Goal: Find contact information: Find contact information

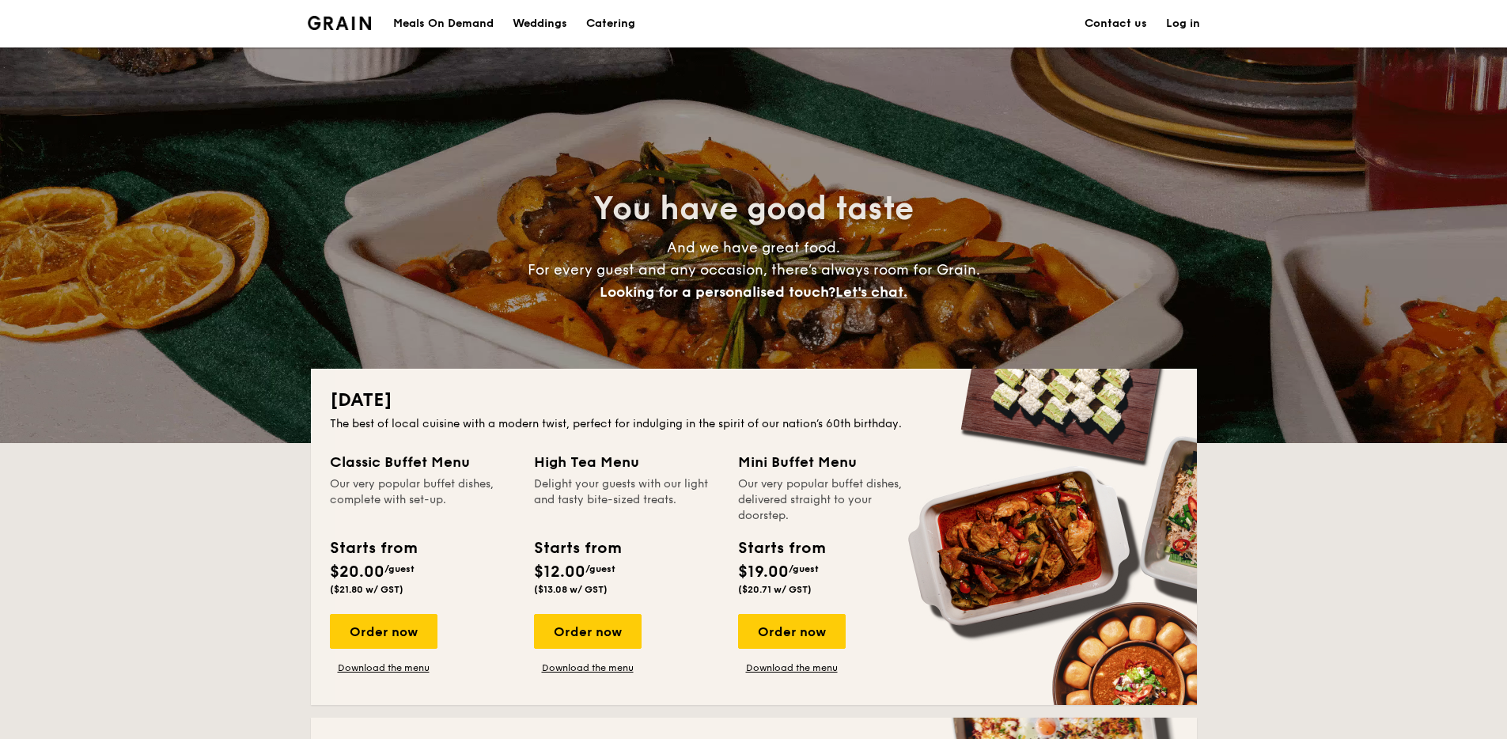
click at [1112, 26] on link "Contact us" at bounding box center [1116, 23] width 63 height 47
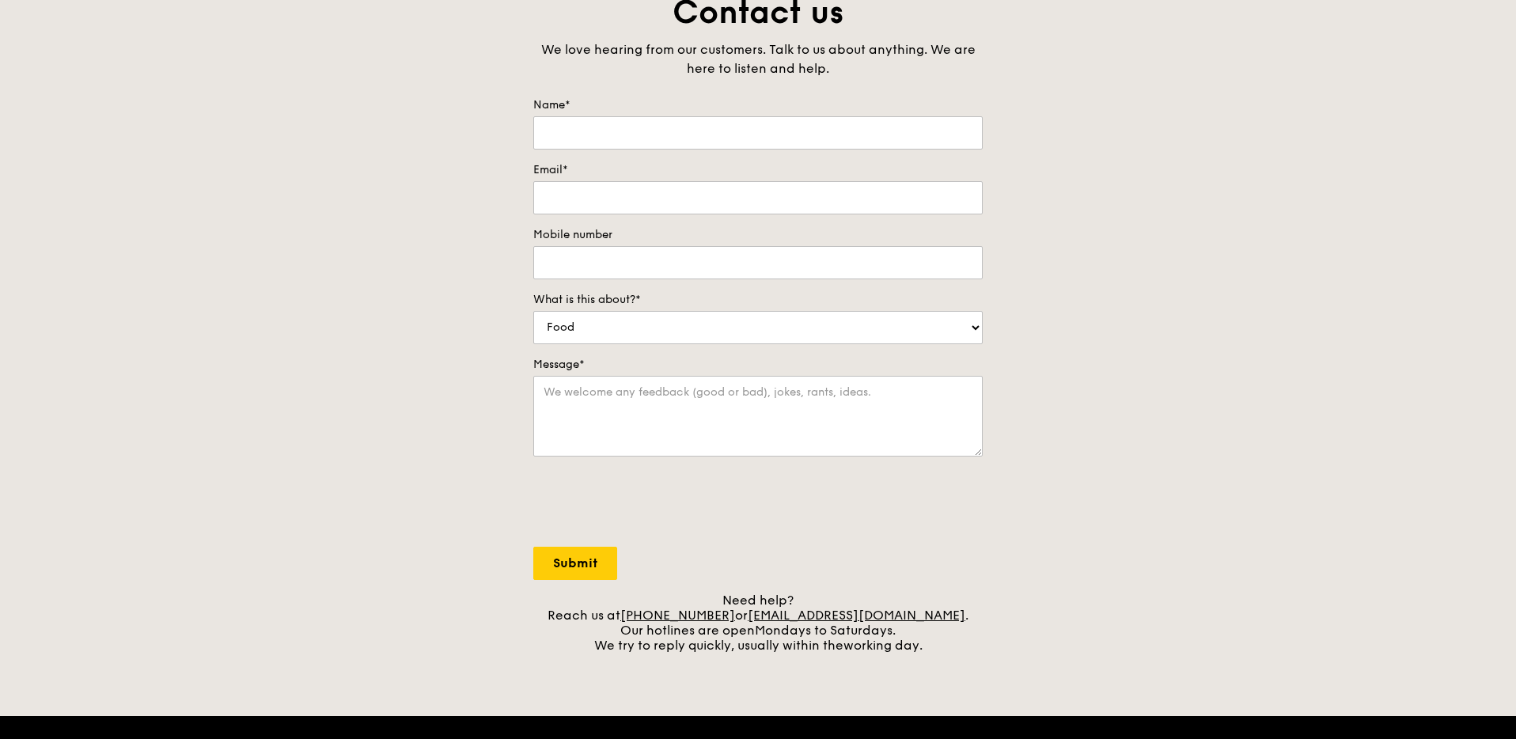
scroll to position [537, 0]
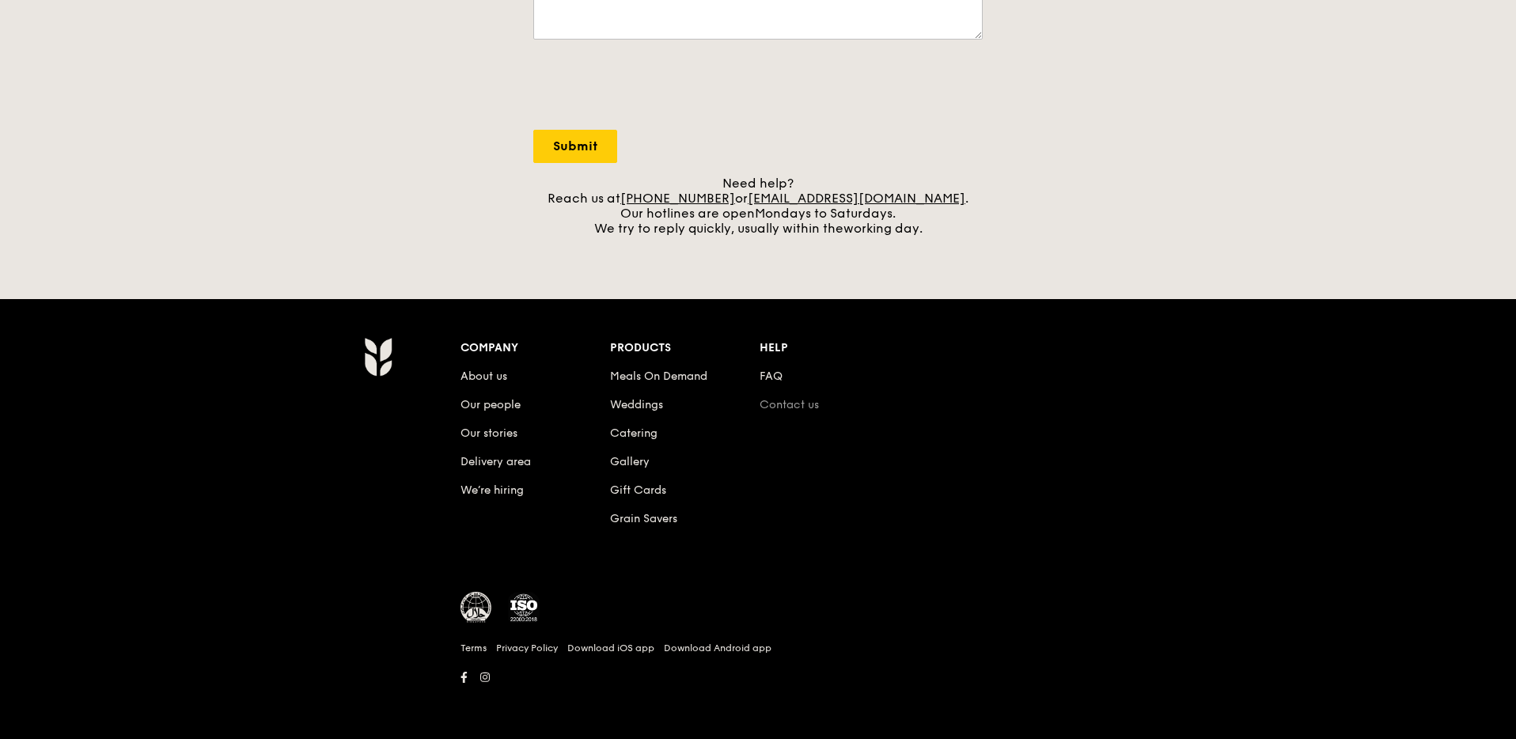
click at [778, 404] on link "Contact us" at bounding box center [789, 404] width 59 height 13
click at [784, 405] on link "Contact us" at bounding box center [789, 404] width 59 height 13
click at [903, 517] on div "Company About us Our people Our stories Delivery area We’re hiring Products Mea…" at bounding box center [834, 445] width 747 height 217
click at [802, 404] on link "Contact us" at bounding box center [789, 404] width 59 height 13
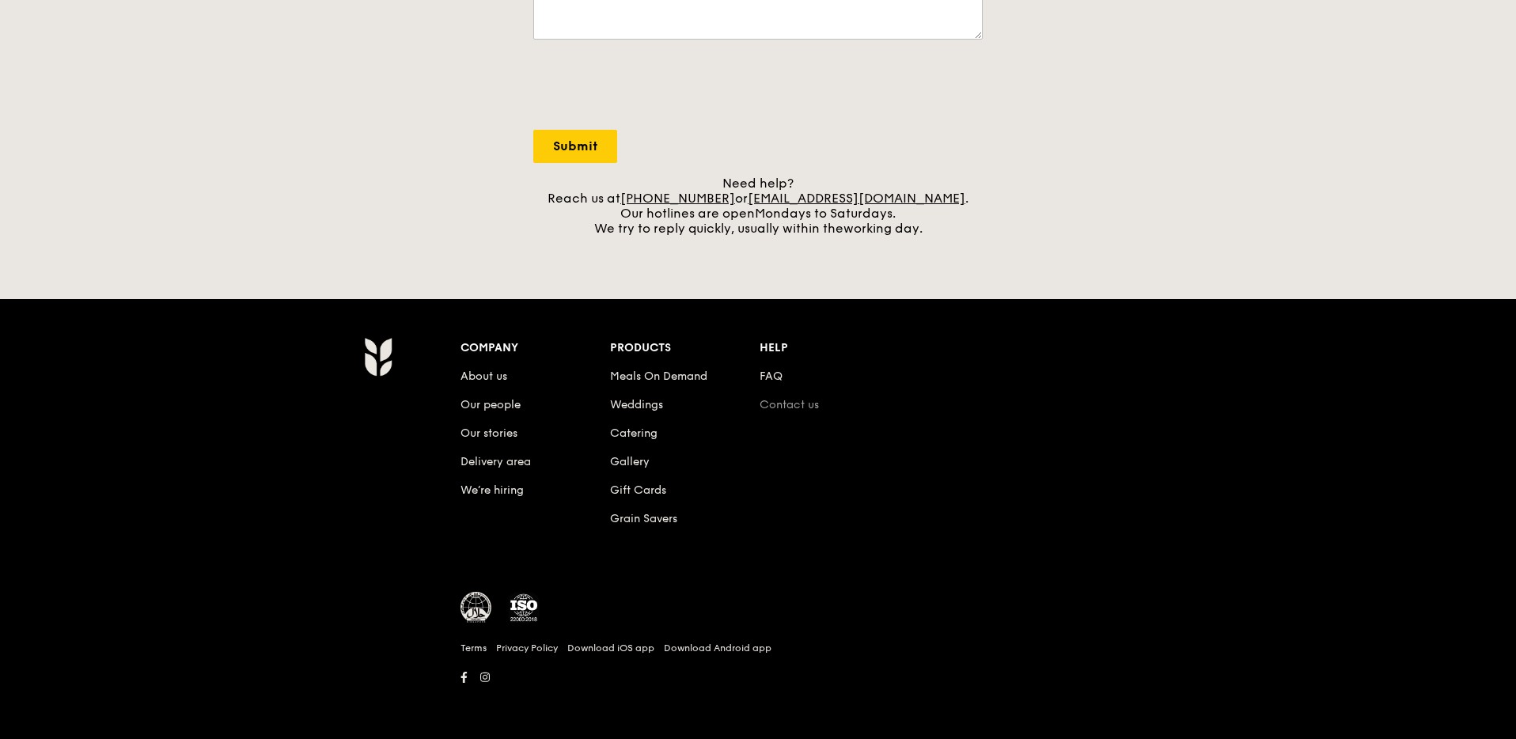
click at [802, 404] on link "Contact us" at bounding box center [789, 404] width 59 height 13
click at [760, 371] on link "FAQ" at bounding box center [771, 376] width 23 height 13
click at [470, 377] on link "About us" at bounding box center [484, 376] width 47 height 13
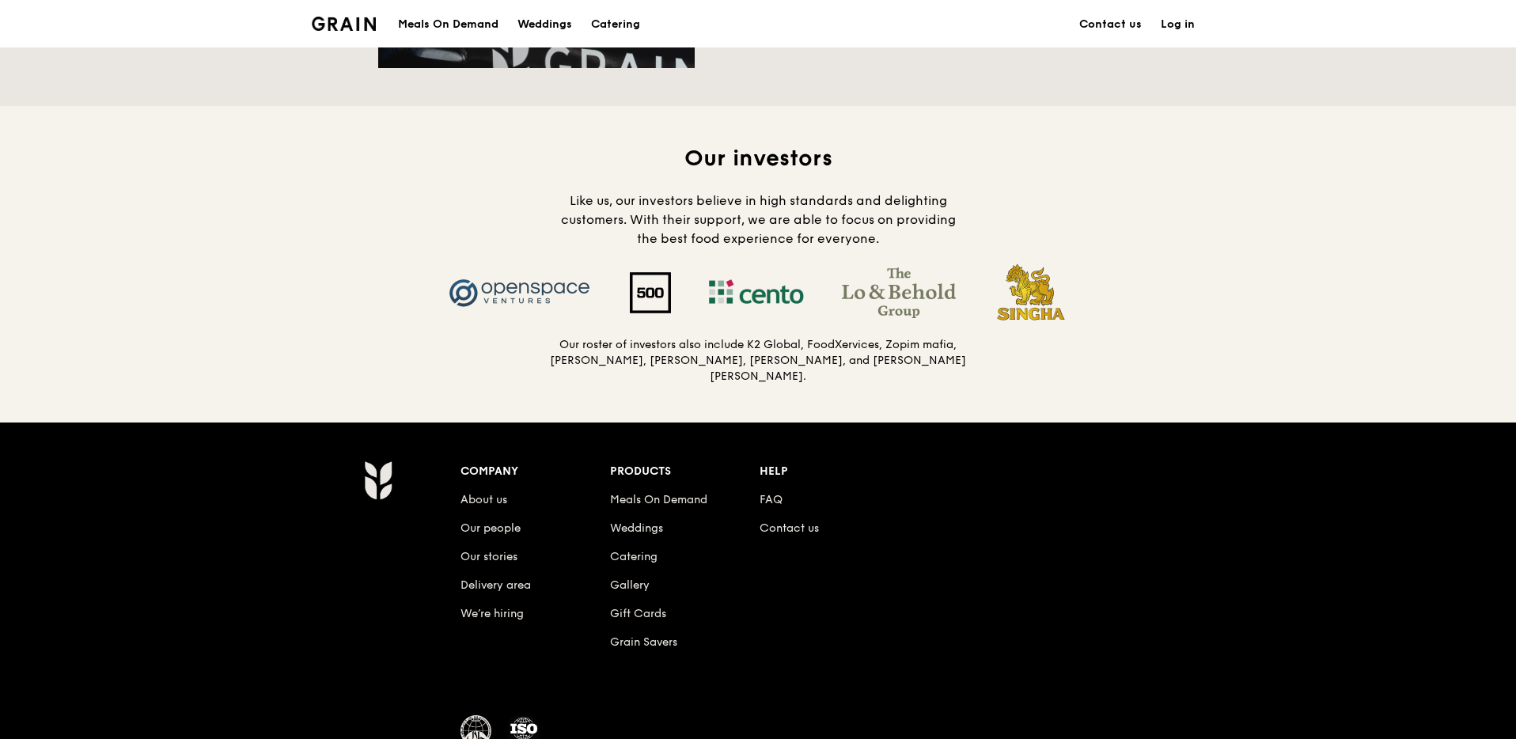
scroll to position [1590, 0]
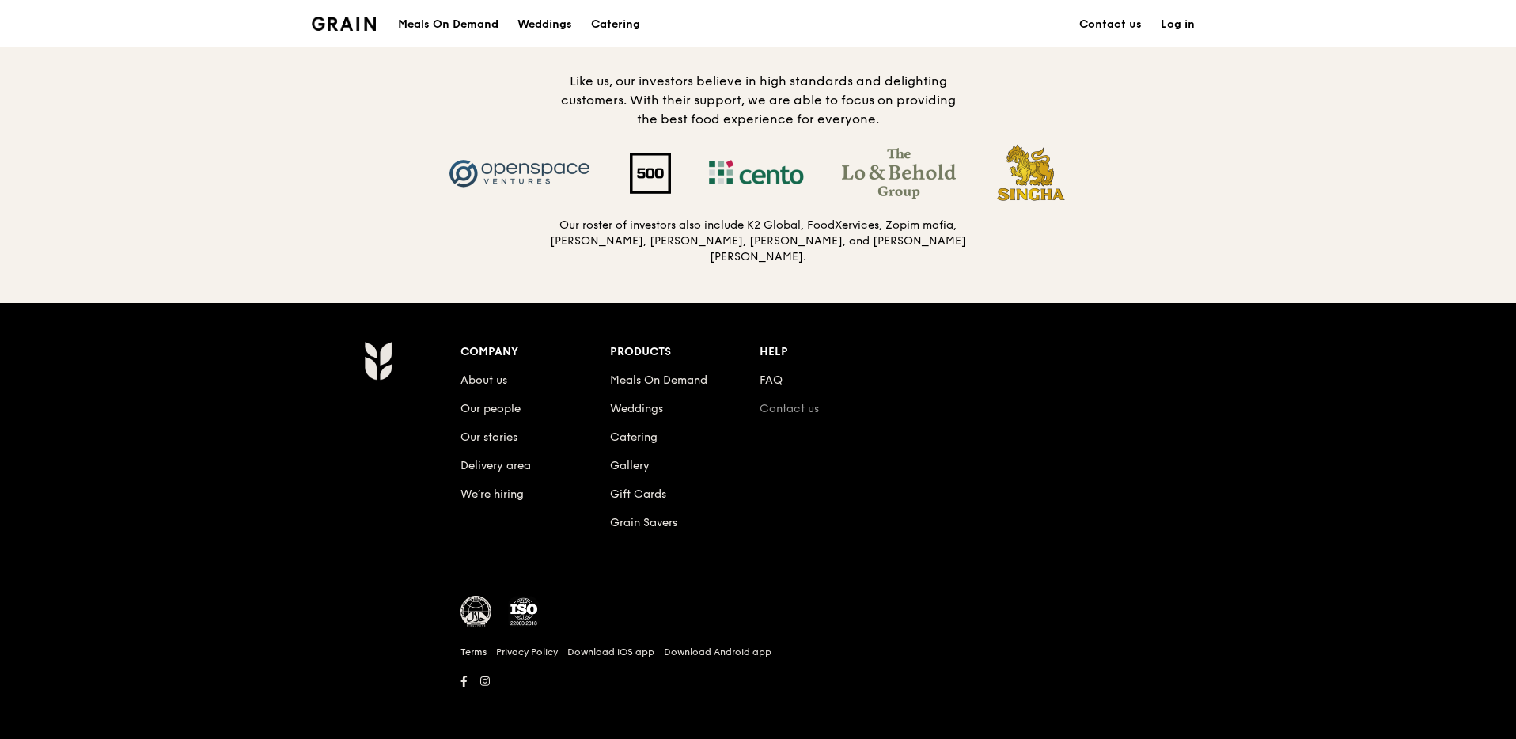
click at [778, 405] on link "Contact us" at bounding box center [789, 408] width 59 height 13
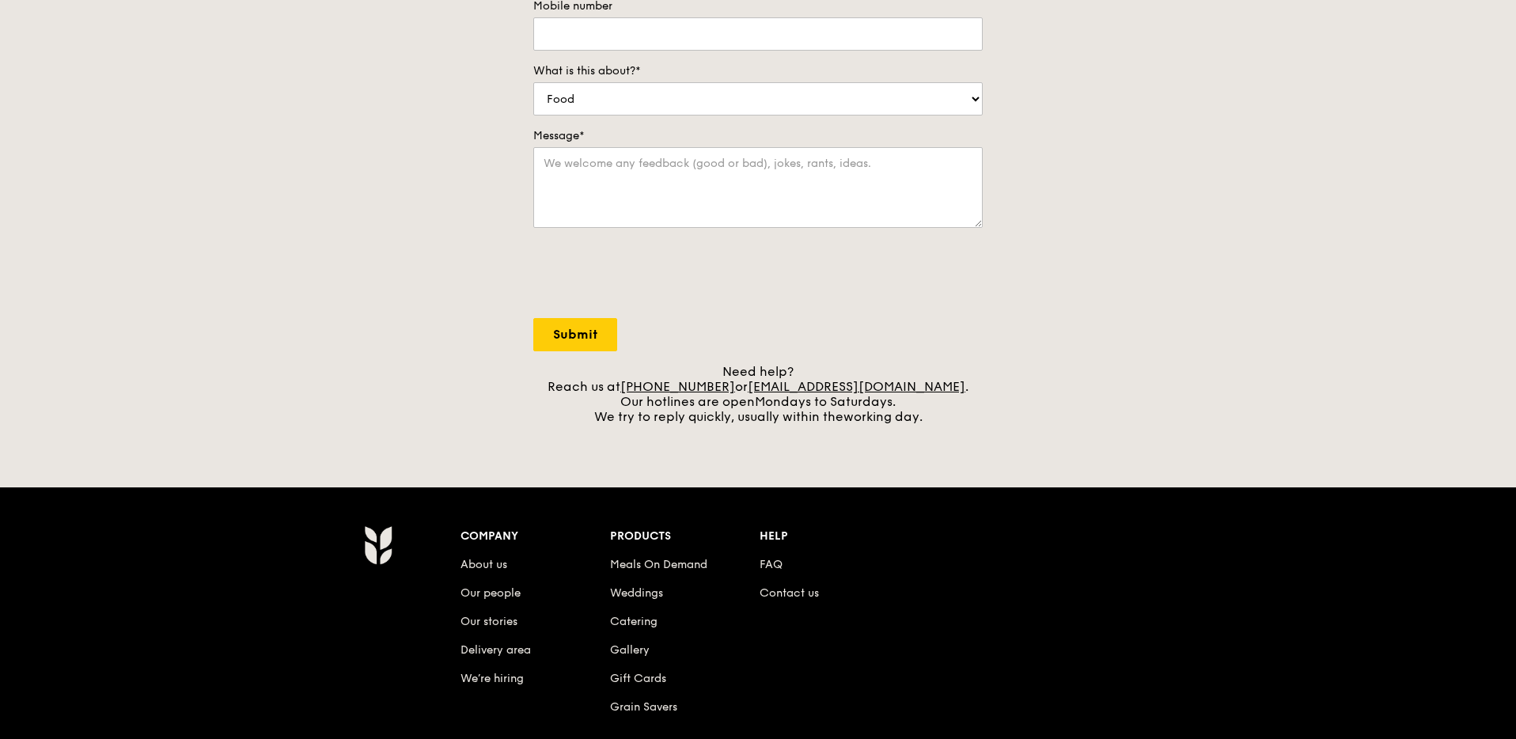
scroll to position [537, 0]
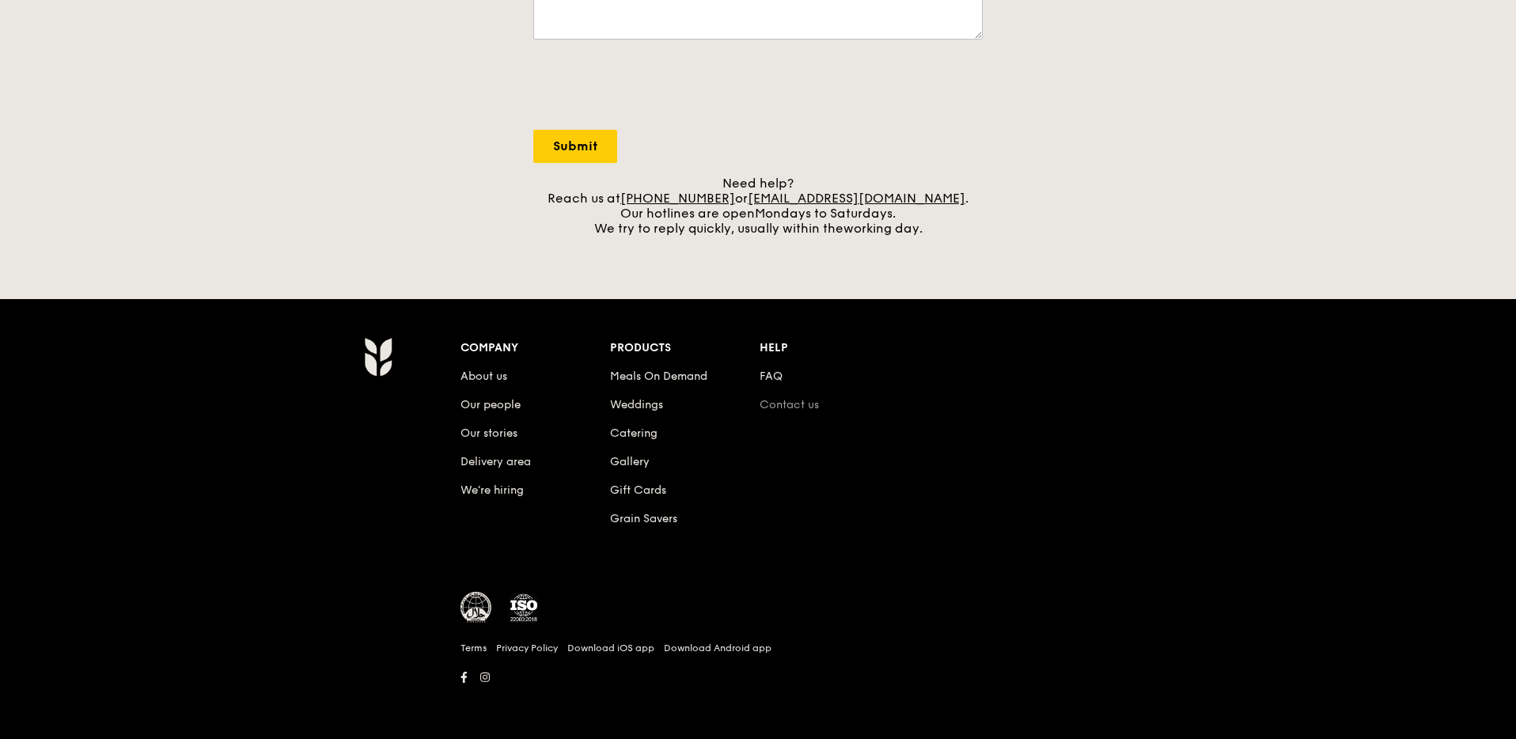
click at [813, 405] on link "Contact us" at bounding box center [789, 404] width 59 height 13
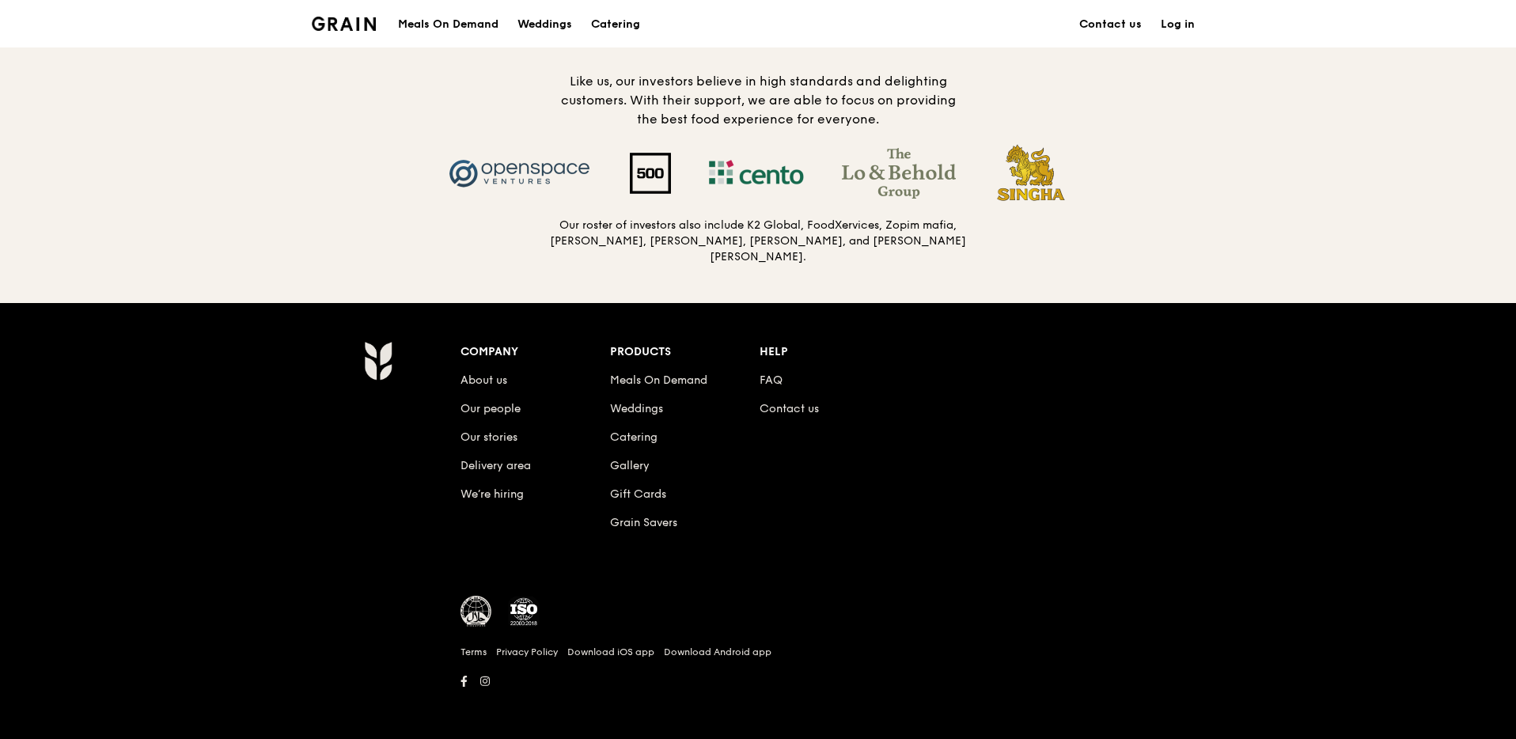
scroll to position [537, 0]
